Goal: Information Seeking & Learning: Understand process/instructions

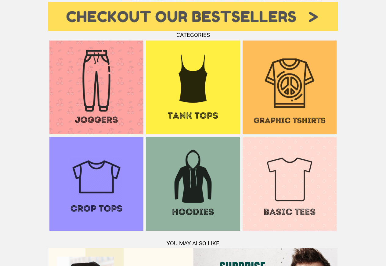
scroll to position [588, 0]
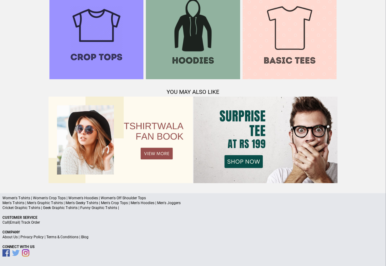
click at [65, 238] on link "Terms & Conditions" at bounding box center [62, 237] width 32 height 4
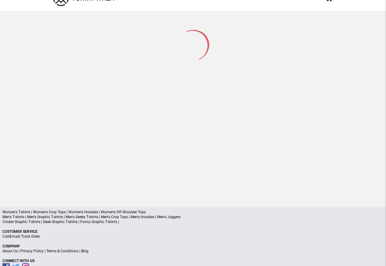
scroll to position [29, 0]
